Goal: Check status: Check status

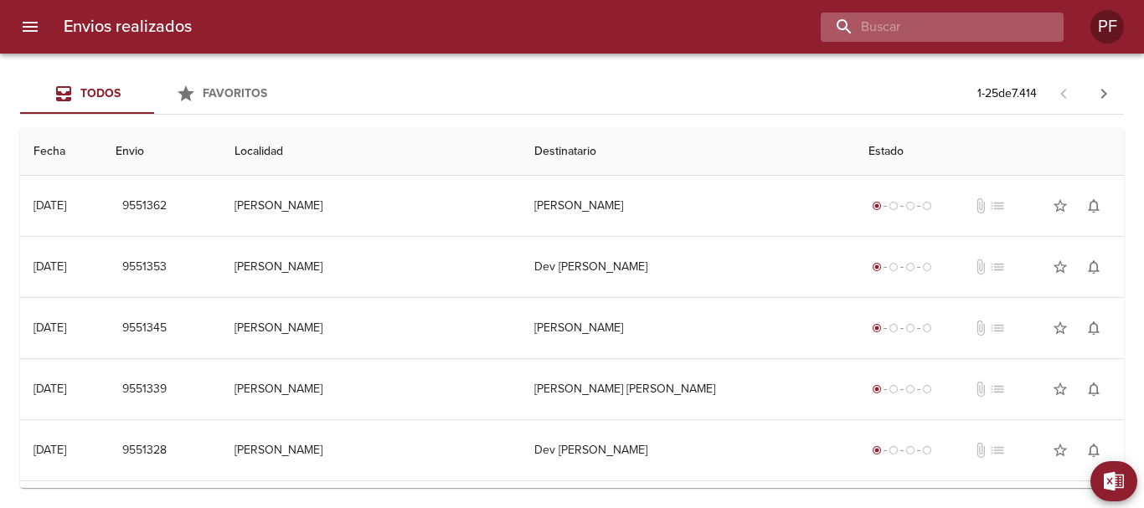
paste input "MAXIMILIANO RUB MANN"
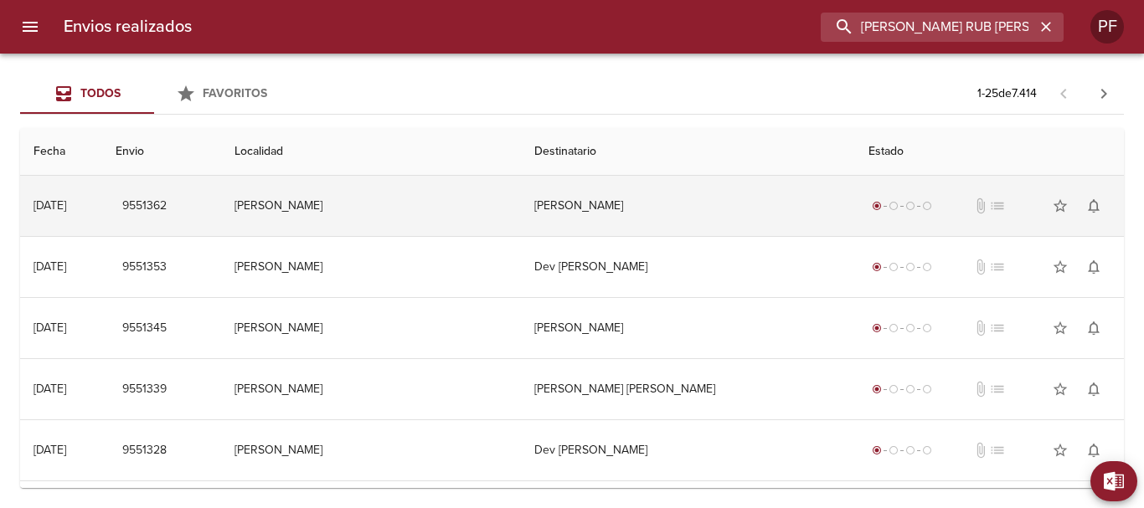
type input "MAXIMILIANO RUB MANN"
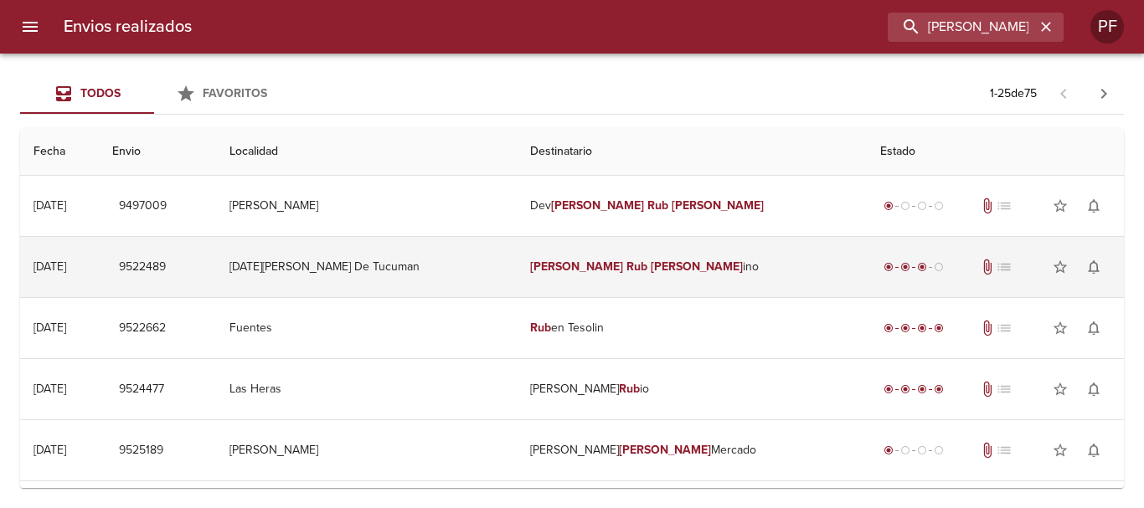
click at [651, 262] on em "Mann" at bounding box center [697, 267] width 93 height 14
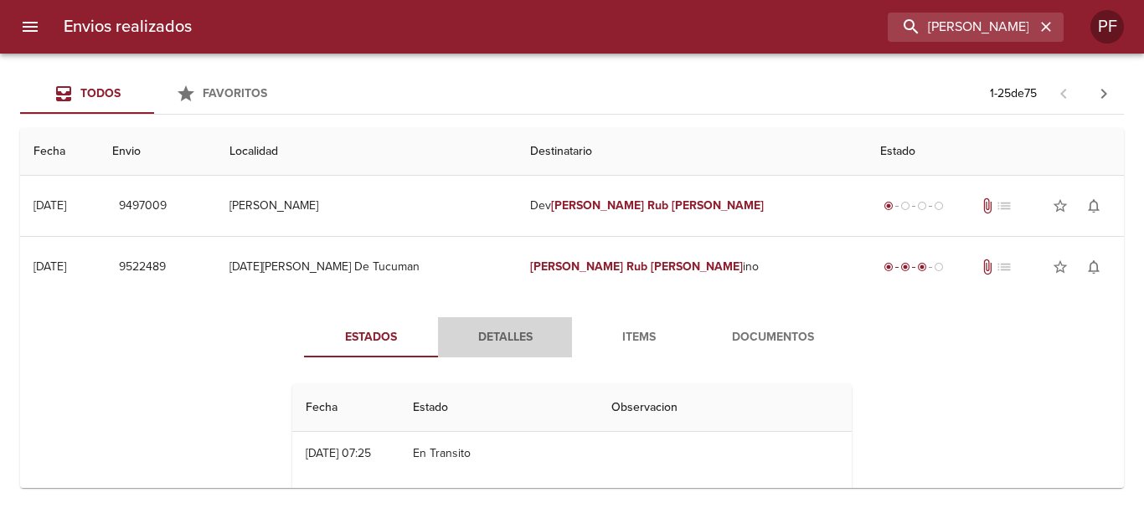
click at [496, 337] on span "Detalles" at bounding box center [505, 337] width 114 height 21
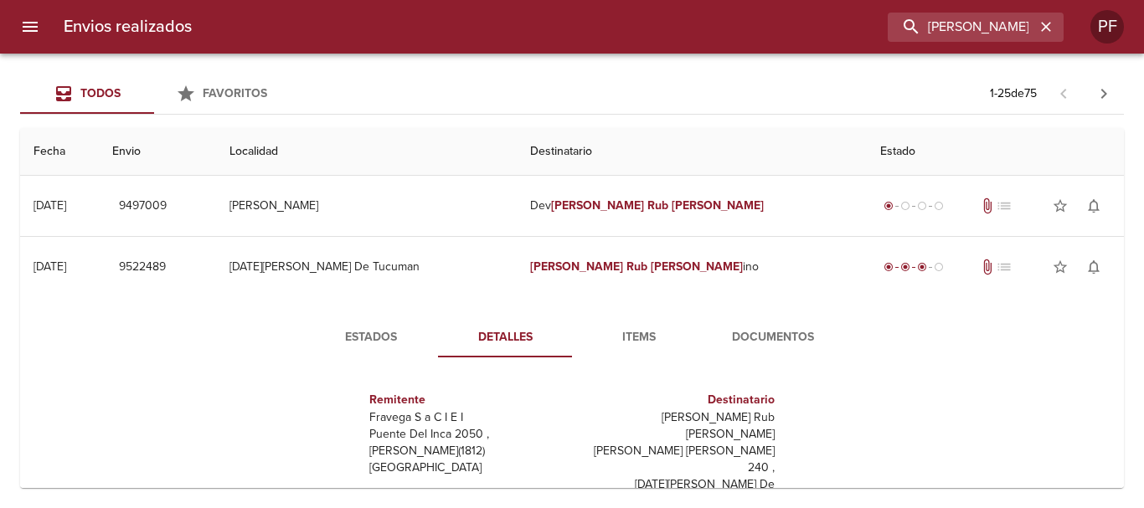
click at [364, 338] on span "Estados" at bounding box center [371, 337] width 114 height 21
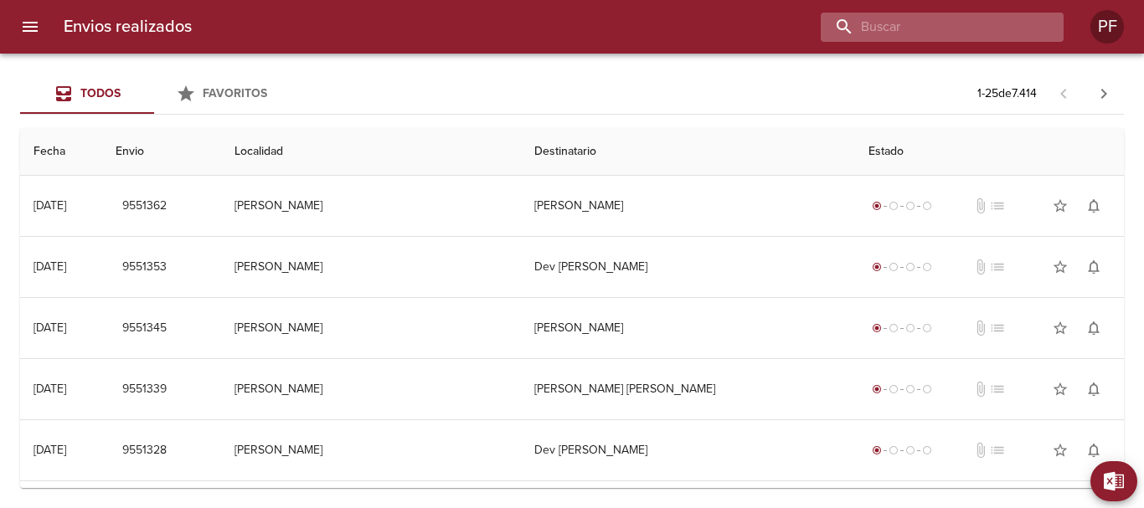
click at [963, 33] on input "buscar" at bounding box center [927, 27] width 214 height 29
paste input "[PERSON_NAME]"
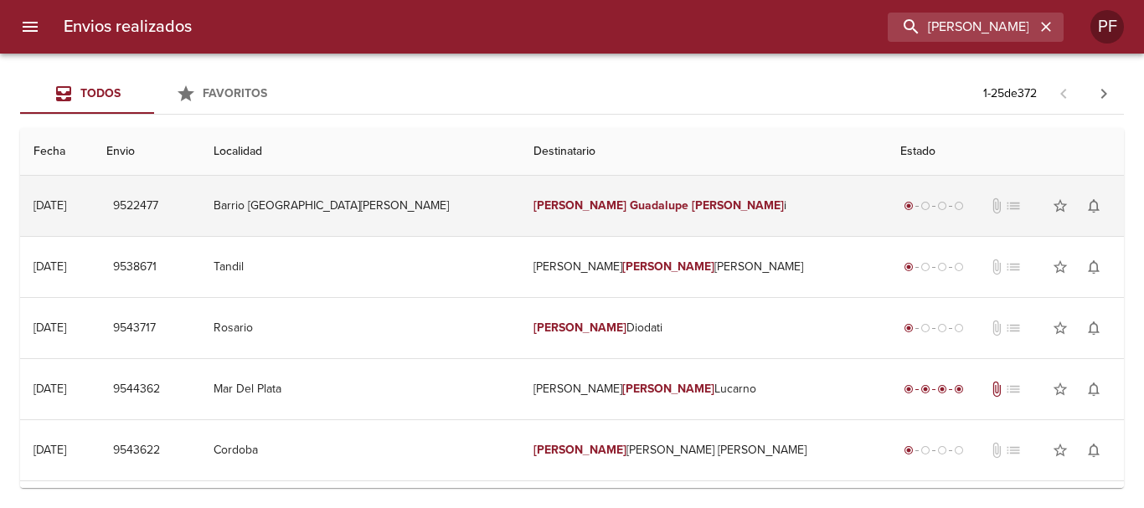
click at [630, 208] on em "Guadalupe" at bounding box center [659, 205] width 59 height 14
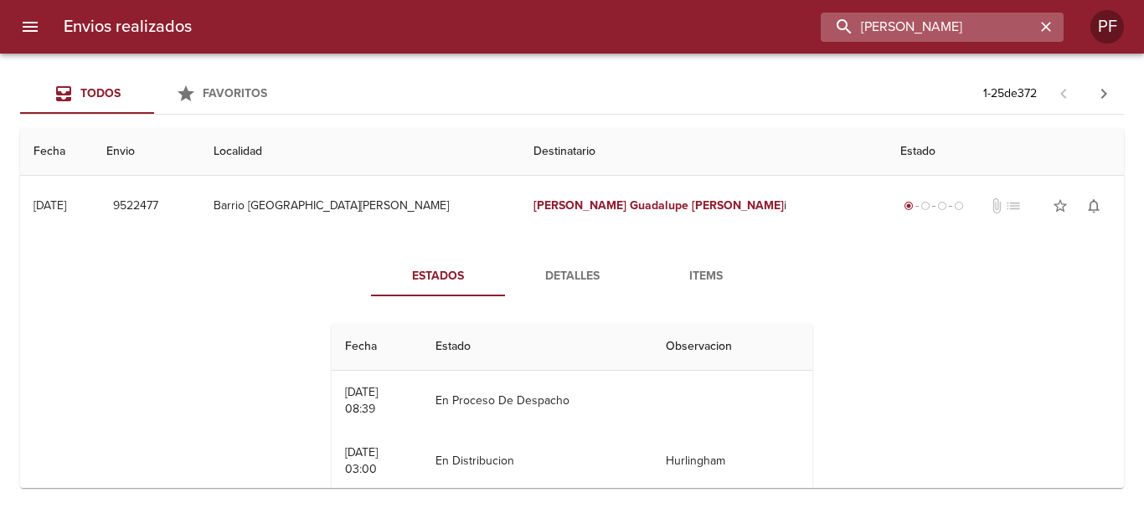
click at [944, 31] on input "[PERSON_NAME]" at bounding box center [927, 27] width 214 height 29
paste input "[DATE][PERSON_NAME]"
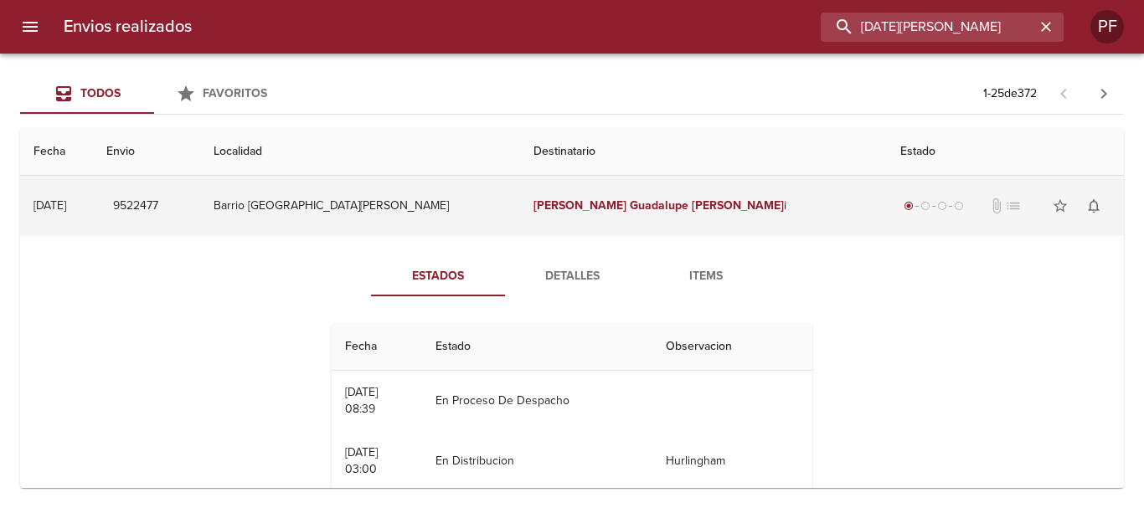
type input "[DATE][PERSON_NAME]"
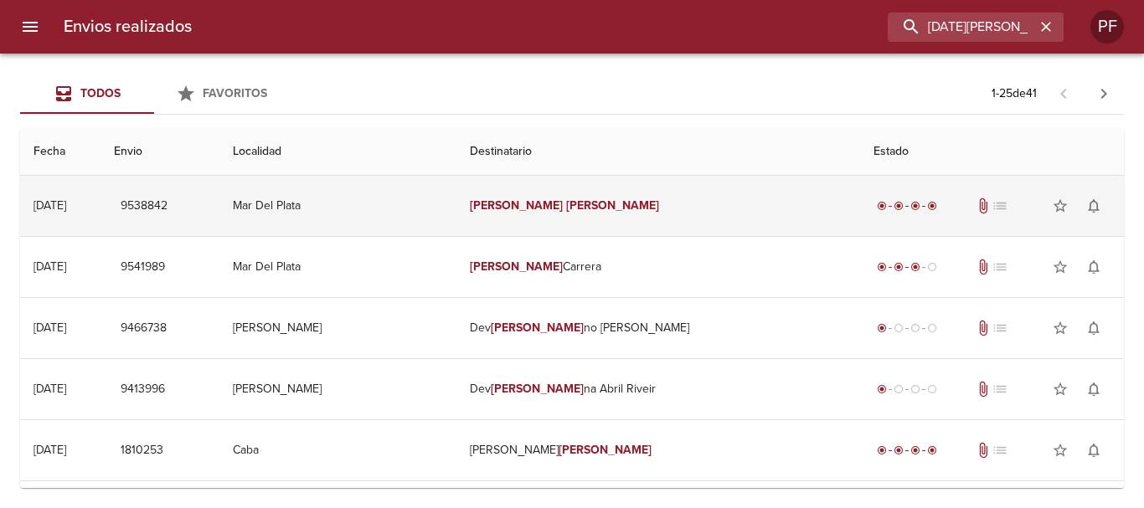
click at [584, 208] on em "[PERSON_NAME]" at bounding box center [612, 205] width 93 height 14
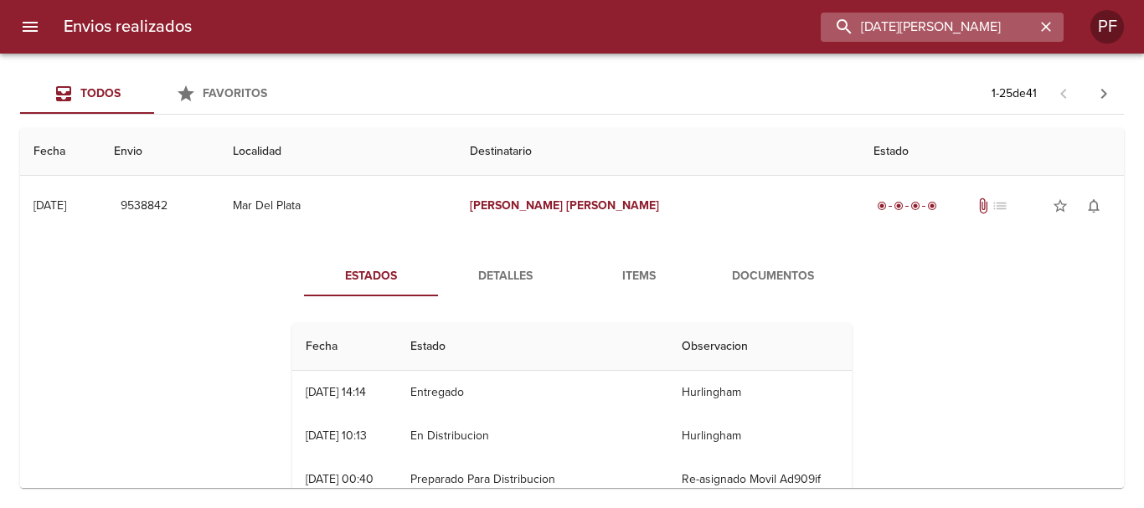
drag, startPoint x: 1019, startPoint y: 27, endPoint x: 853, endPoint y: 20, distance: 165.9
click at [853, 20] on input "[DATE][PERSON_NAME]" at bounding box center [927, 27] width 214 height 29
paste input "[PERSON_NAME] CAGLIARI"
type input "[PERSON_NAME] CAGLIARI"
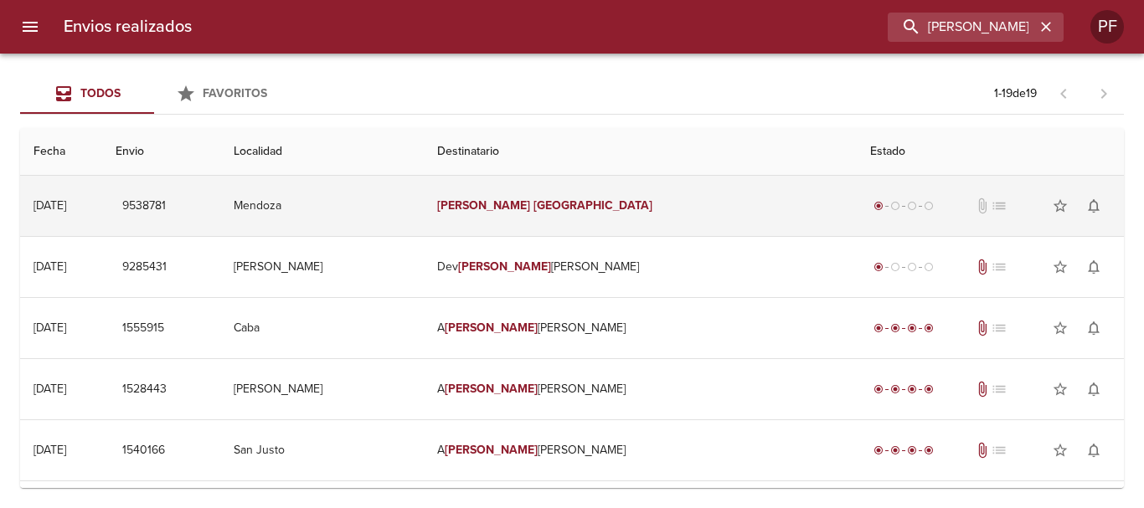
click at [527, 215] on td "[PERSON_NAME] Cagliari" at bounding box center [640, 206] width 433 height 60
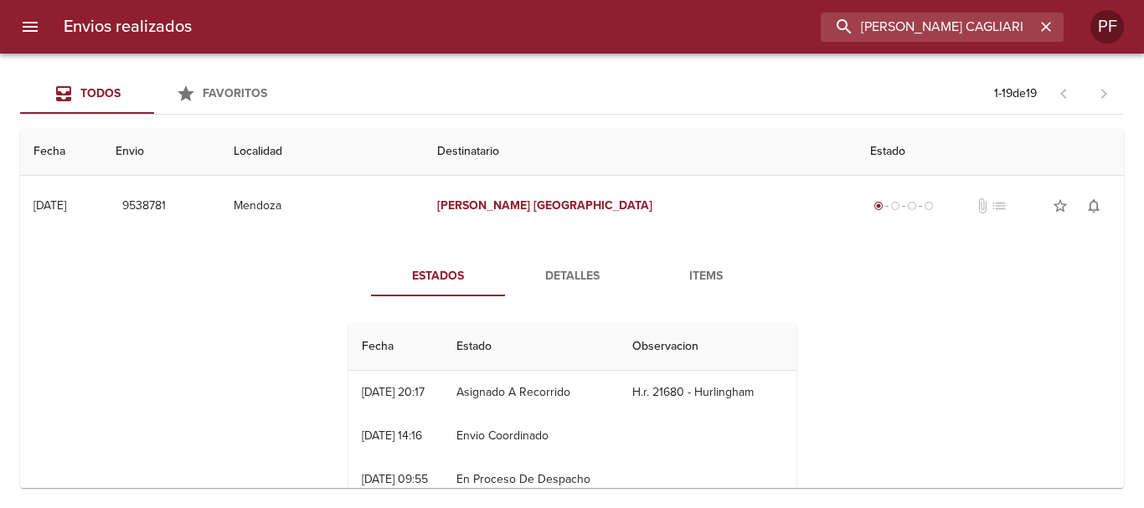
drag, startPoint x: 1031, startPoint y: 25, endPoint x: 505, endPoint y: 98, distance: 530.8
click at [506, 0] on div "Envios realizados [PERSON_NAME] CAGLIARI PF Todos Favoritos 1 - 19 de 19 Fecha …" at bounding box center [572, 0] width 1144 height 0
paste input "[PERSON_NAME]"
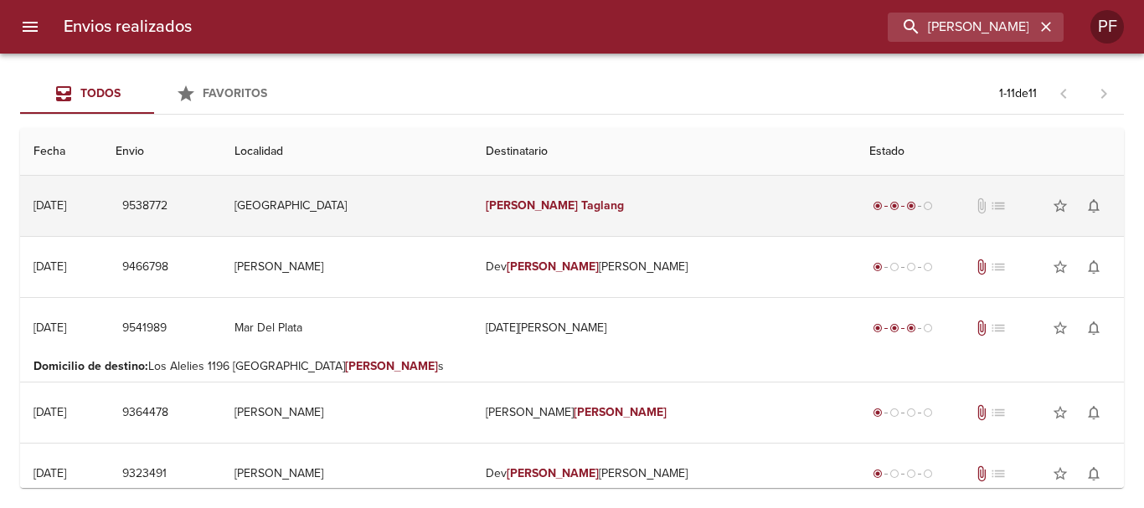
click at [589, 197] on td "[PERSON_NAME]" at bounding box center [663, 206] width 383 height 60
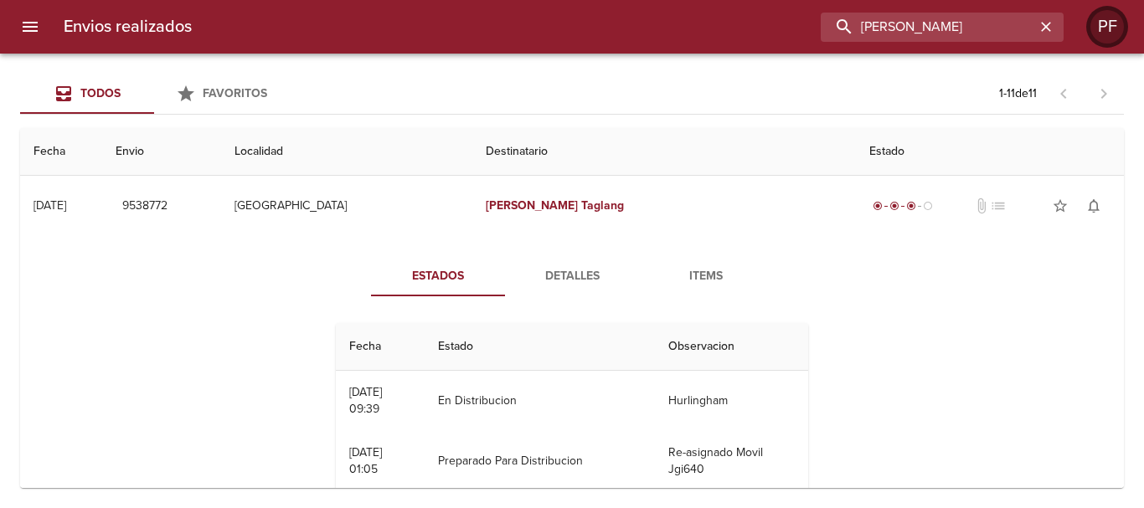
drag, startPoint x: 924, startPoint y: 21, endPoint x: 1127, endPoint y: 32, distance: 202.9
click at [1126, 32] on div "Envios realizados [PERSON_NAME] PF" at bounding box center [572, 27] width 1144 height 54
type input "M"
paste input "[PERSON_NAME]"
type input "[PERSON_NAME]"
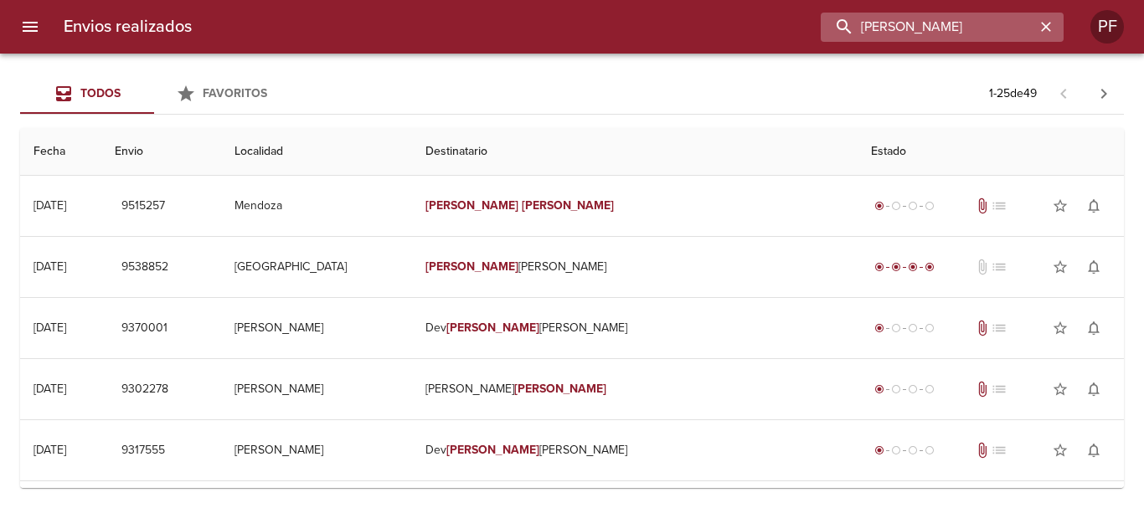
click at [927, 31] on input "[PERSON_NAME]" at bounding box center [927, 27] width 214 height 29
paste input "[PERSON_NAME]"
type input "[PERSON_NAME]"
